Goal: Find specific page/section: Find specific page/section

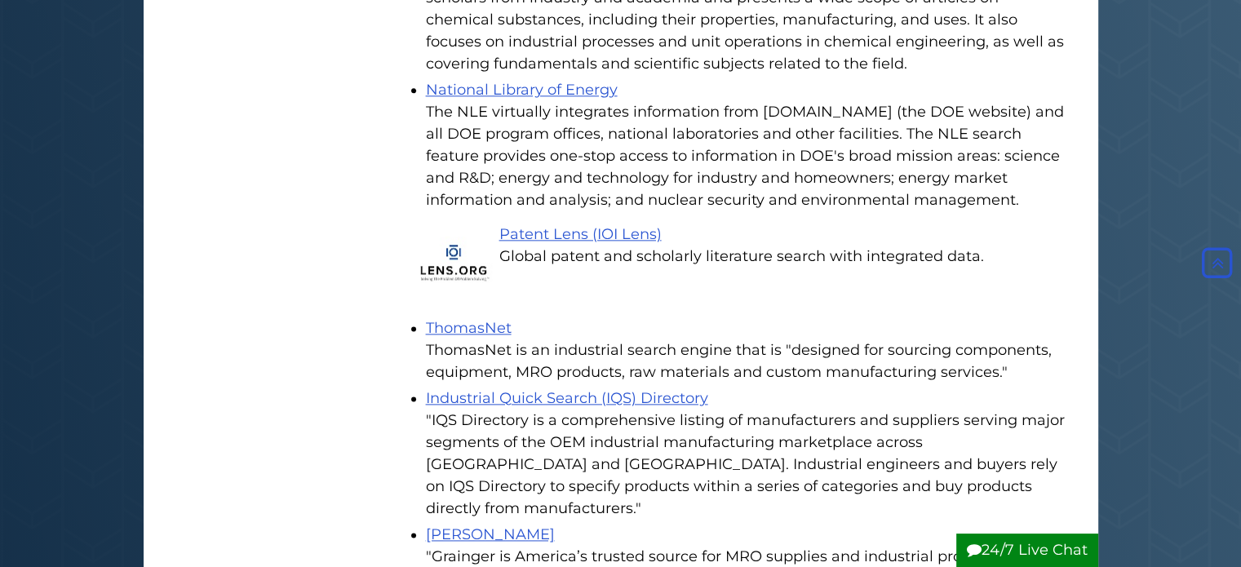
scroll to position [2061, 0]
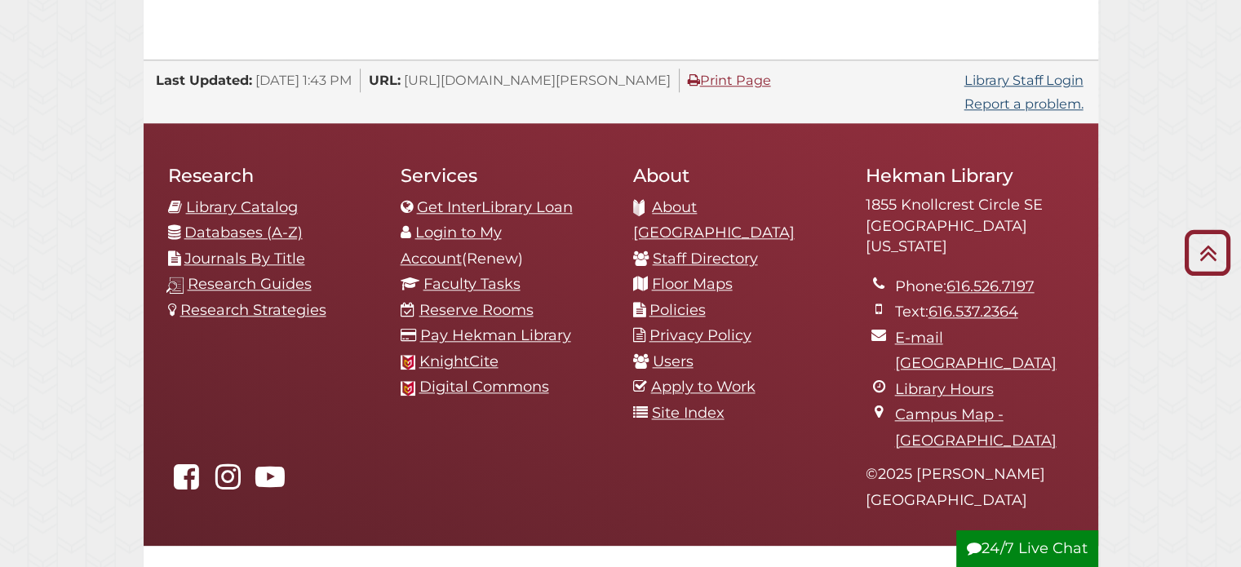
scroll to position [1809, 0]
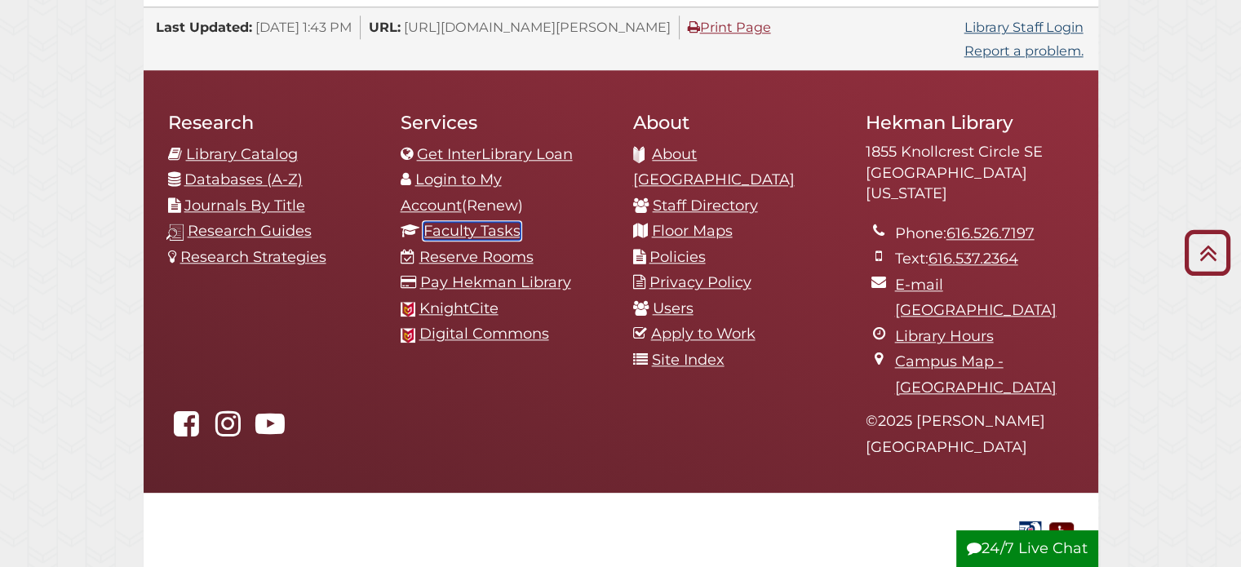
click at [507, 222] on link "Faculty Tasks" at bounding box center [472, 231] width 97 height 18
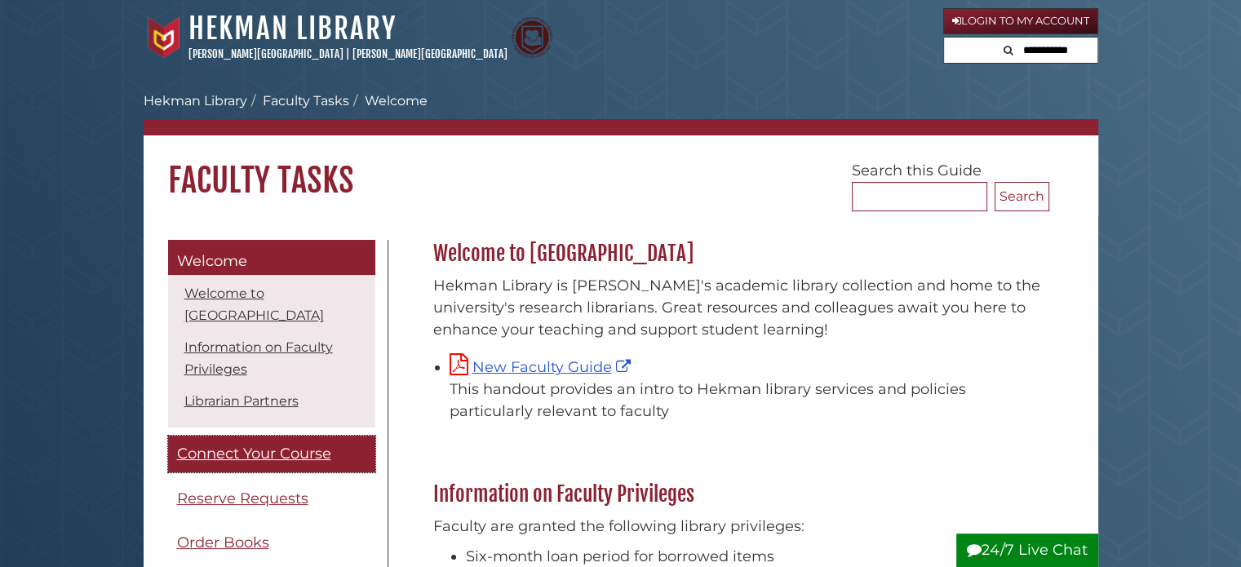
click at [317, 453] on span "Connect Your Course" at bounding box center [254, 454] width 154 height 18
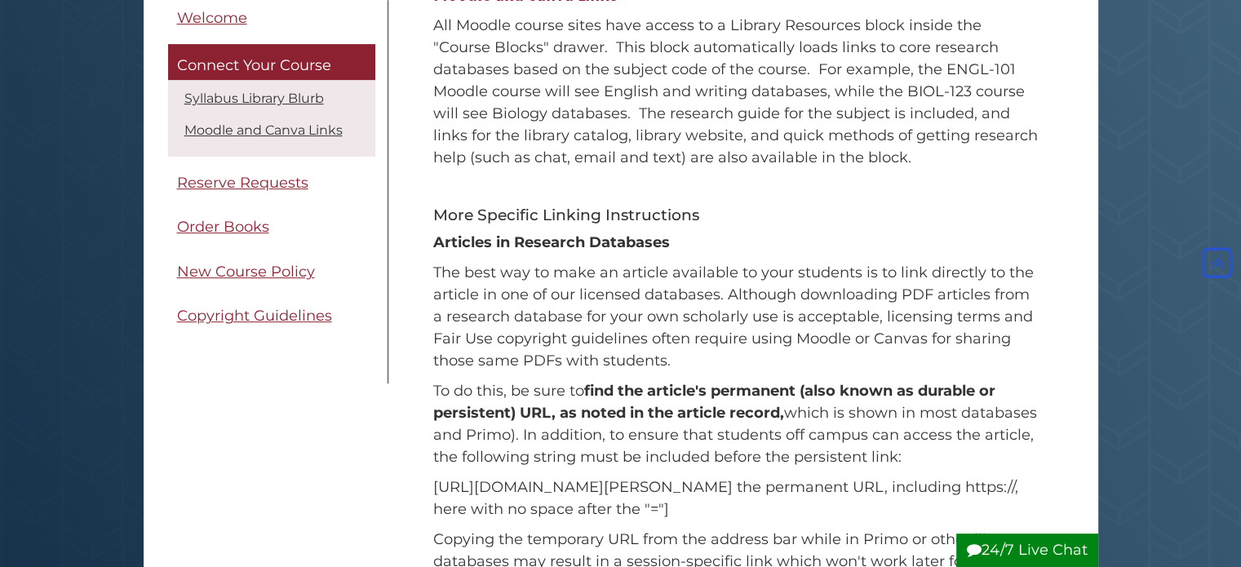
scroll to position [636, 0]
drag, startPoint x: 428, startPoint y: 489, endPoint x: 699, endPoint y: 489, distance: 270.1
click at [699, 489] on div "All Moodle course sites have access to a Library Resources block inside the "Co…" at bounding box center [737, 388] width 624 height 762
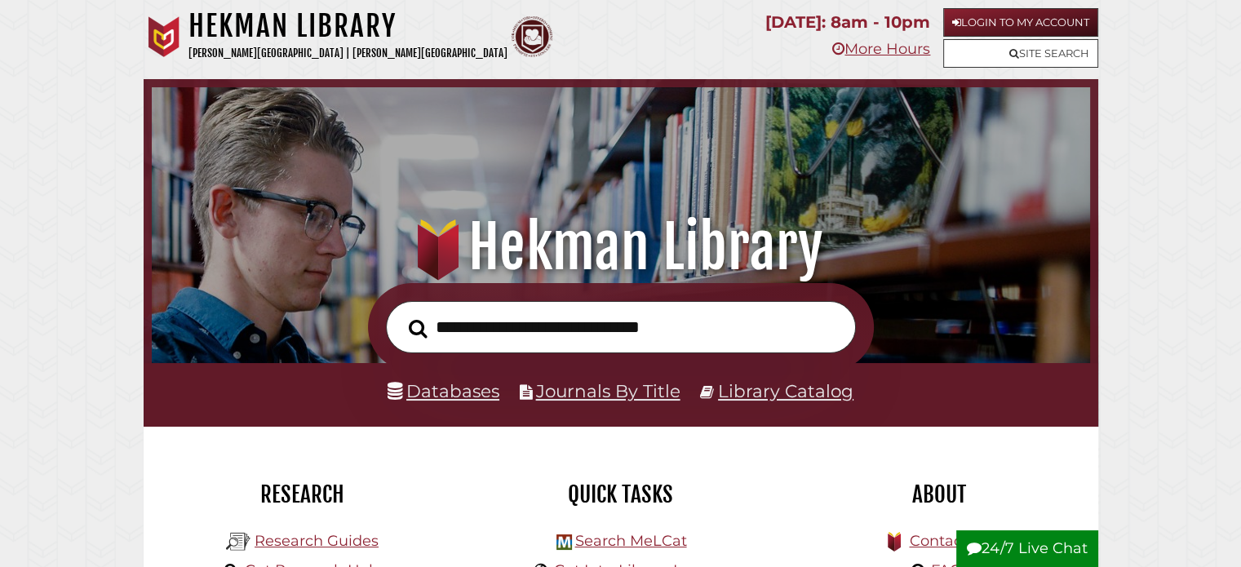
scroll to position [310, 930]
type input "**********"
click at [401, 314] on button "Search" at bounding box center [418, 328] width 35 height 29
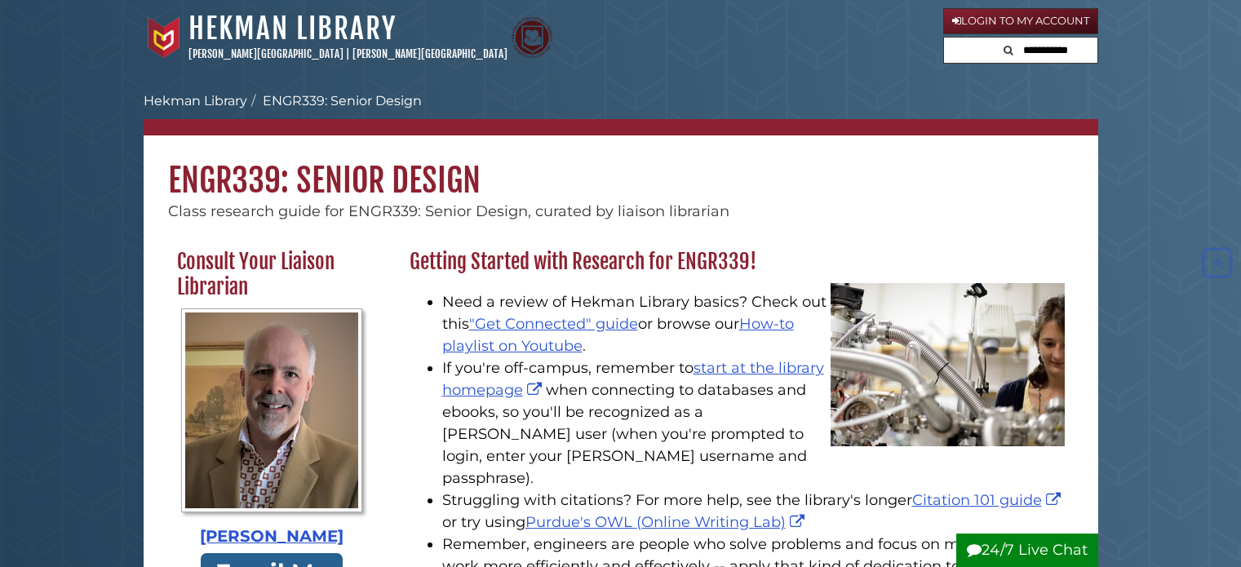
scroll to position [1992, 0]
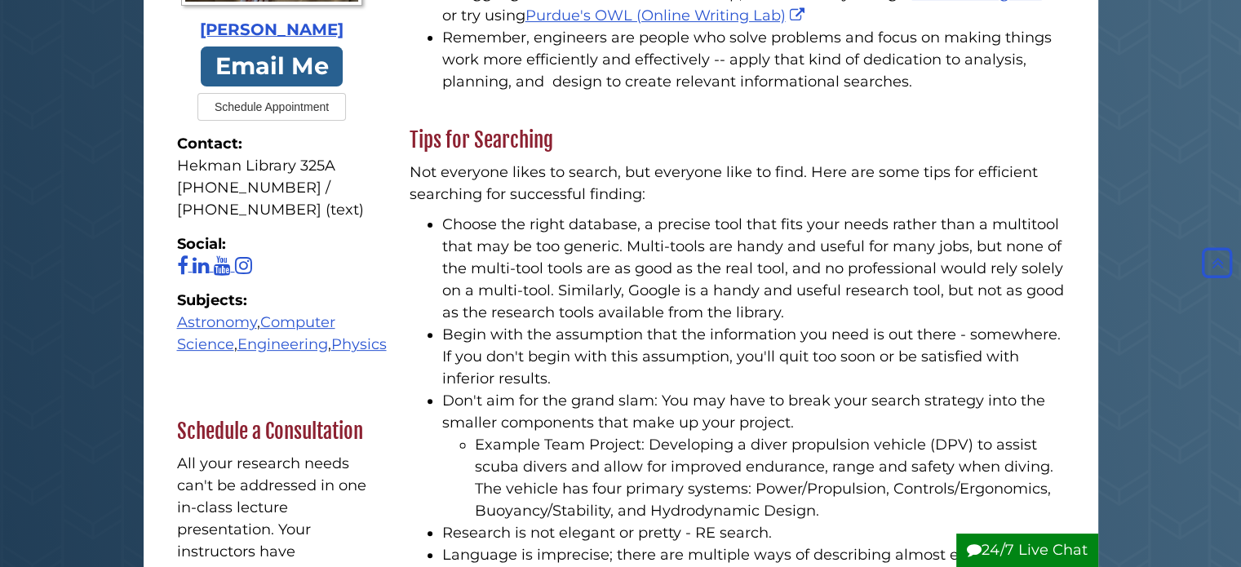
scroll to position [454, 0]
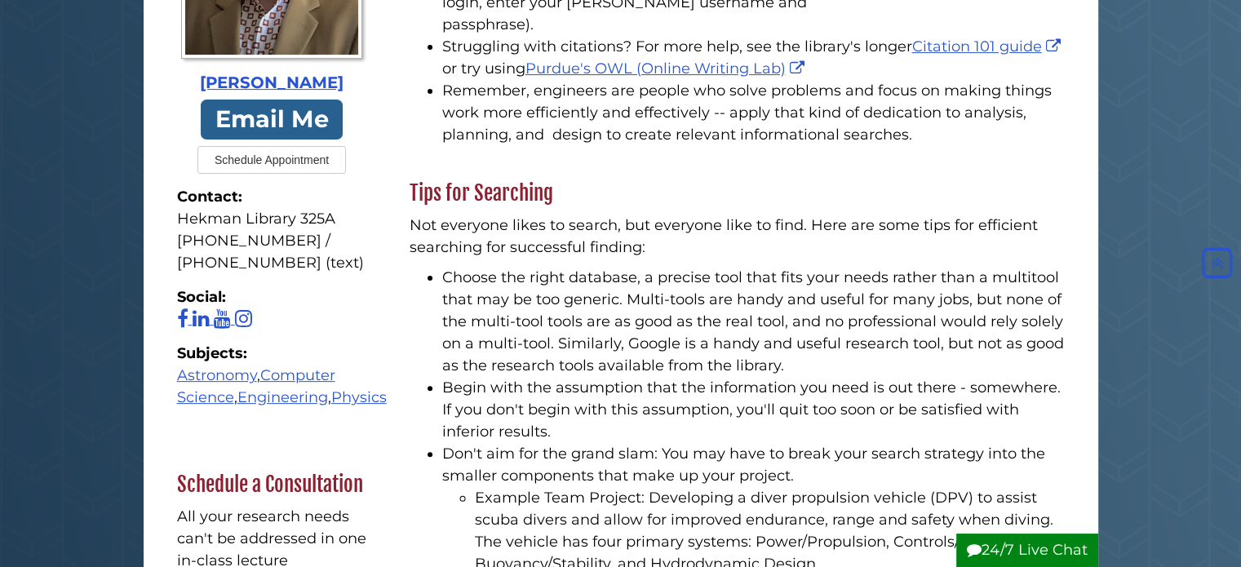
click at [577, 352] on li "Choose the right database, a precise tool that fits your needs rather than a mu…" at bounding box center [753, 322] width 623 height 110
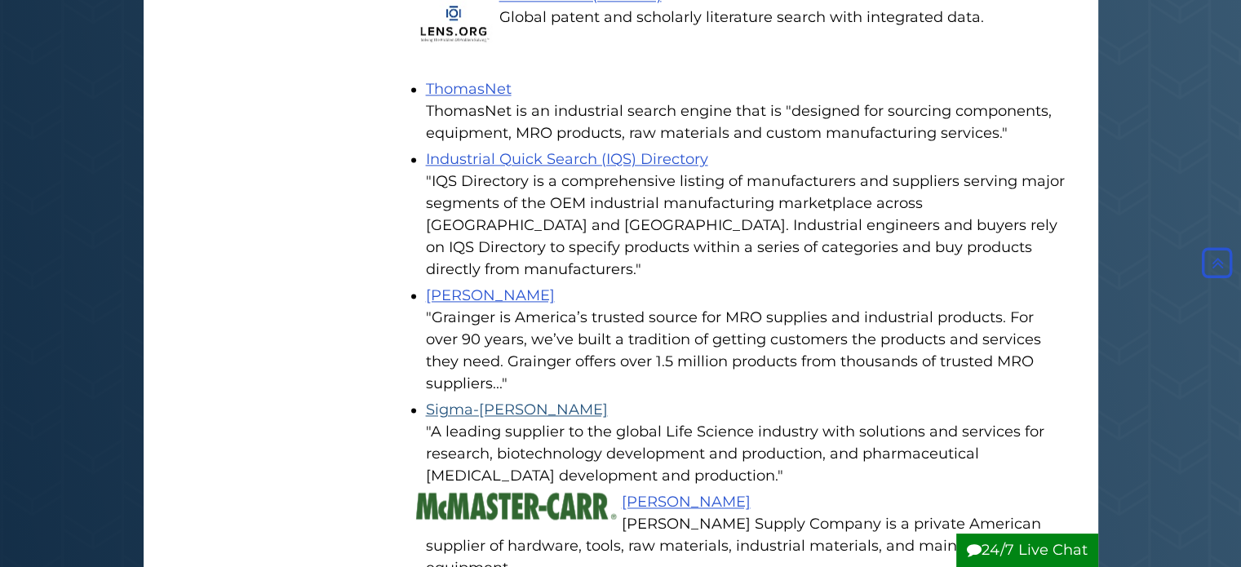
scroll to position [2300, 0]
click at [576, 420] on div ""A leading supplier to the global Life Science industry with solutions and serv…" at bounding box center [745, 453] width 639 height 66
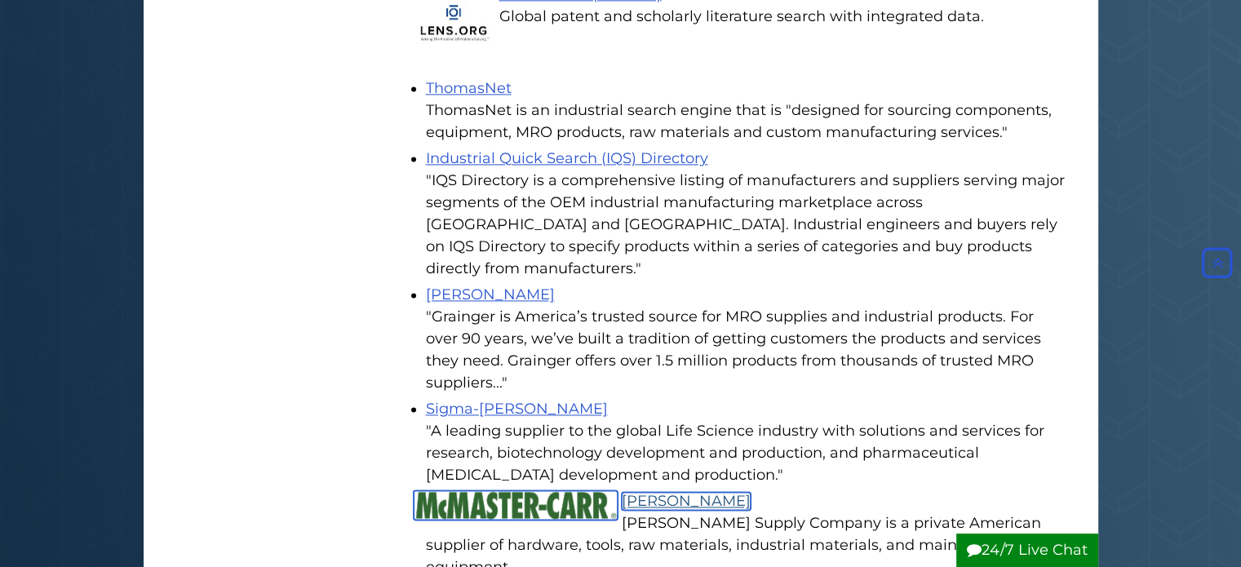
click at [658, 492] on link "[PERSON_NAME]" at bounding box center [686, 501] width 129 height 18
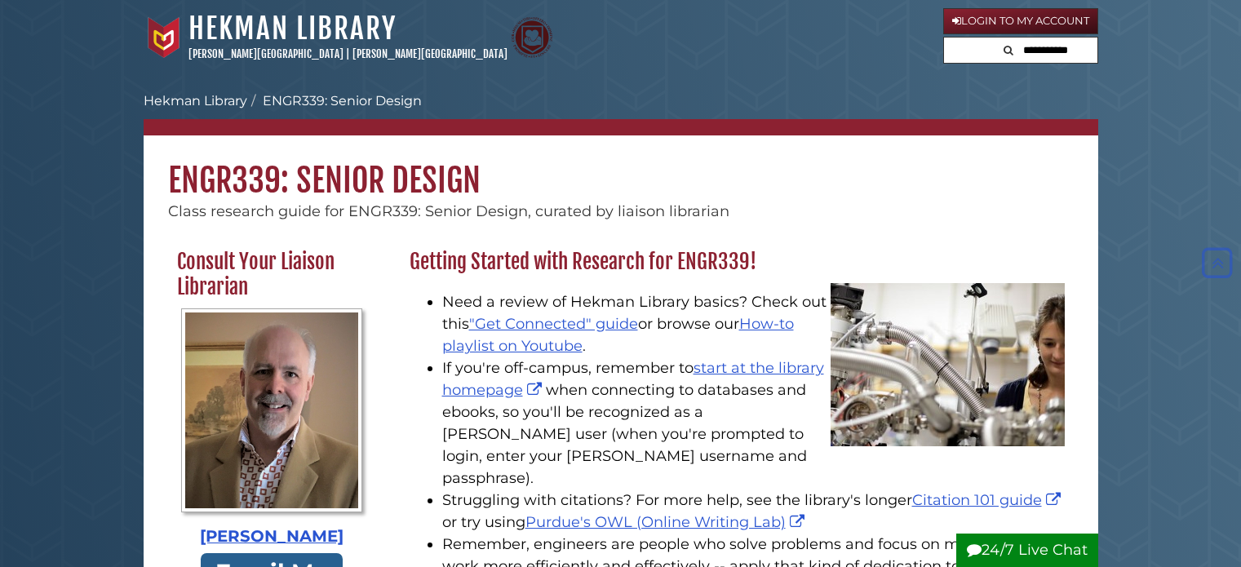
scroll to position [2234, 0]
